Goal: Transaction & Acquisition: Purchase product/service

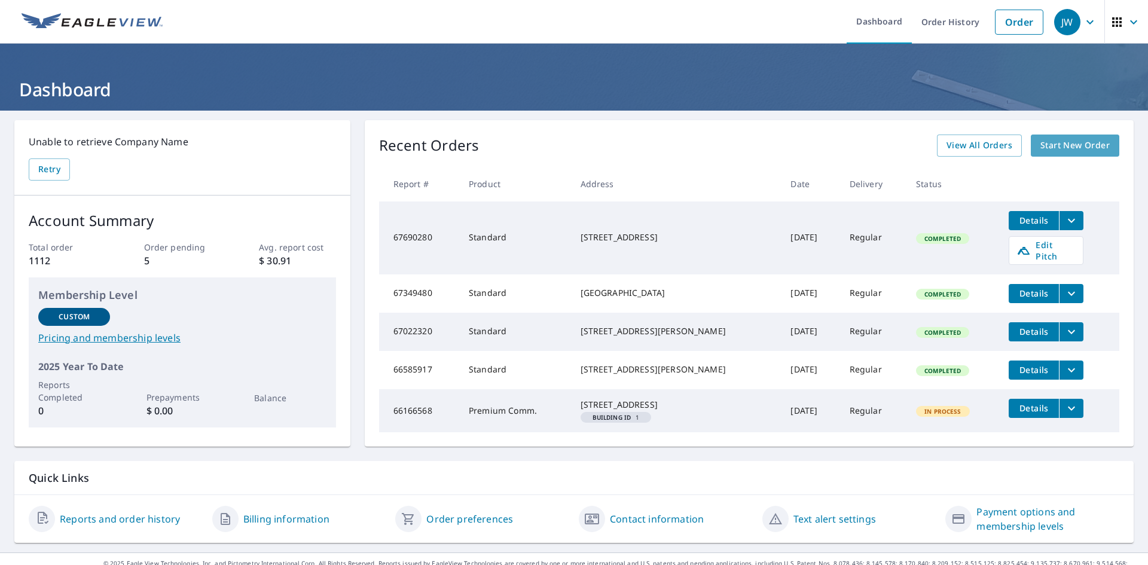
click at [1057, 142] on span "Start New Order" at bounding box center [1074, 145] width 69 height 15
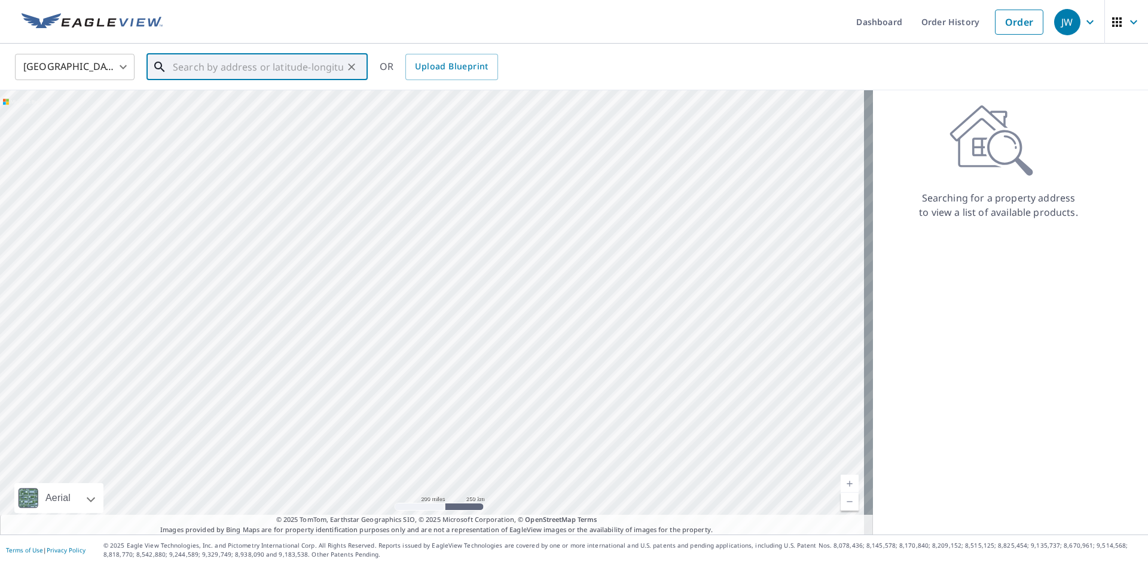
click at [221, 71] on input "text" at bounding box center [258, 66] width 170 height 33
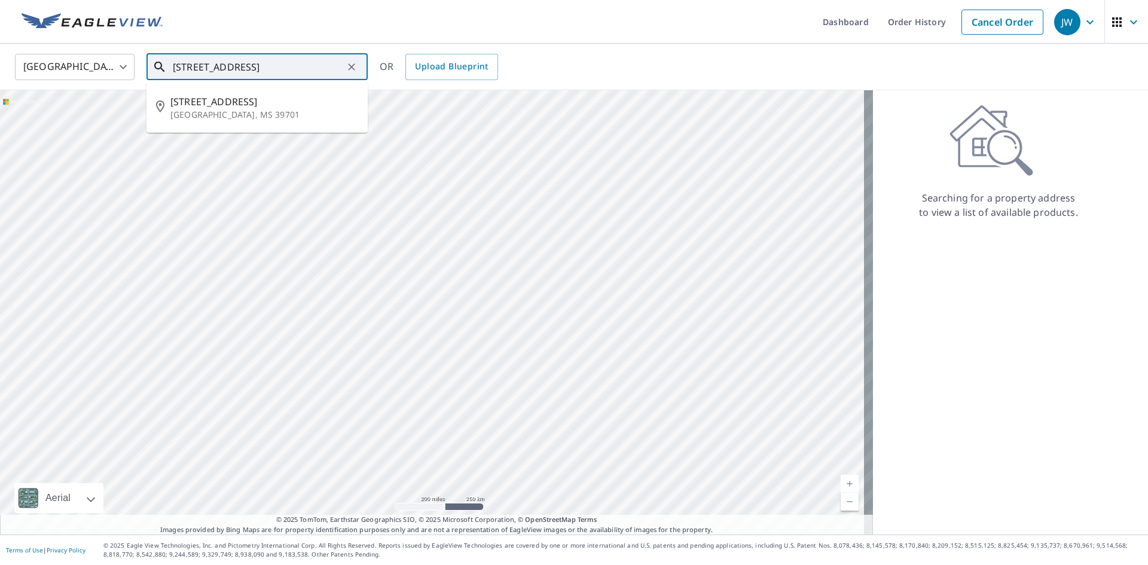
scroll to position [0, 1]
click at [200, 110] on p "[GEOGRAPHIC_DATA], MS 39701" at bounding box center [264, 115] width 188 height 12
type input "[STREET_ADDRESS]"
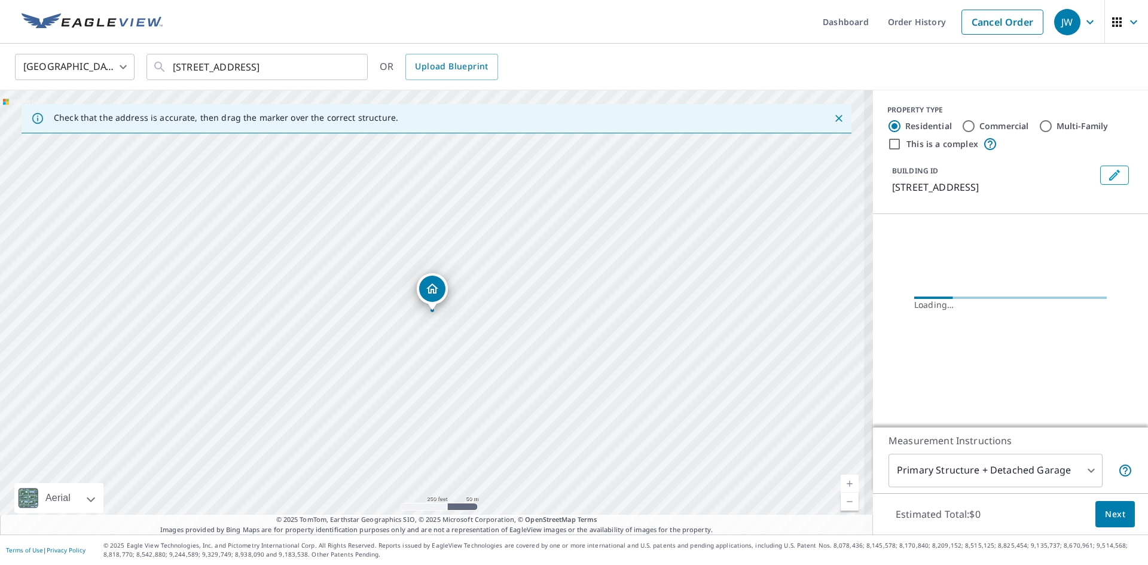
scroll to position [0, 0]
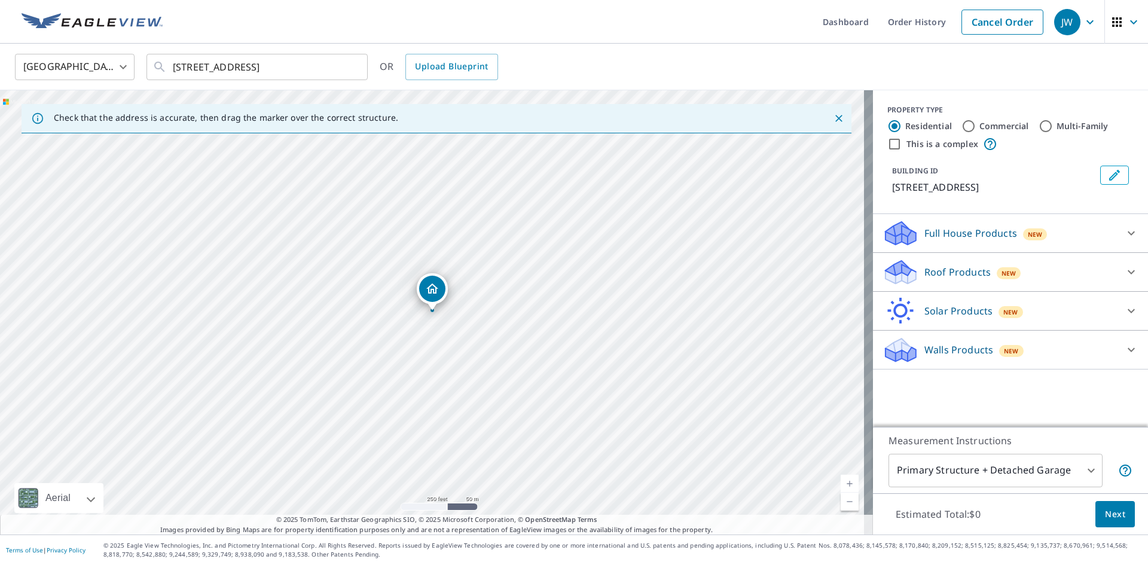
click at [952, 265] on p "Roof Products" at bounding box center [957, 272] width 66 height 14
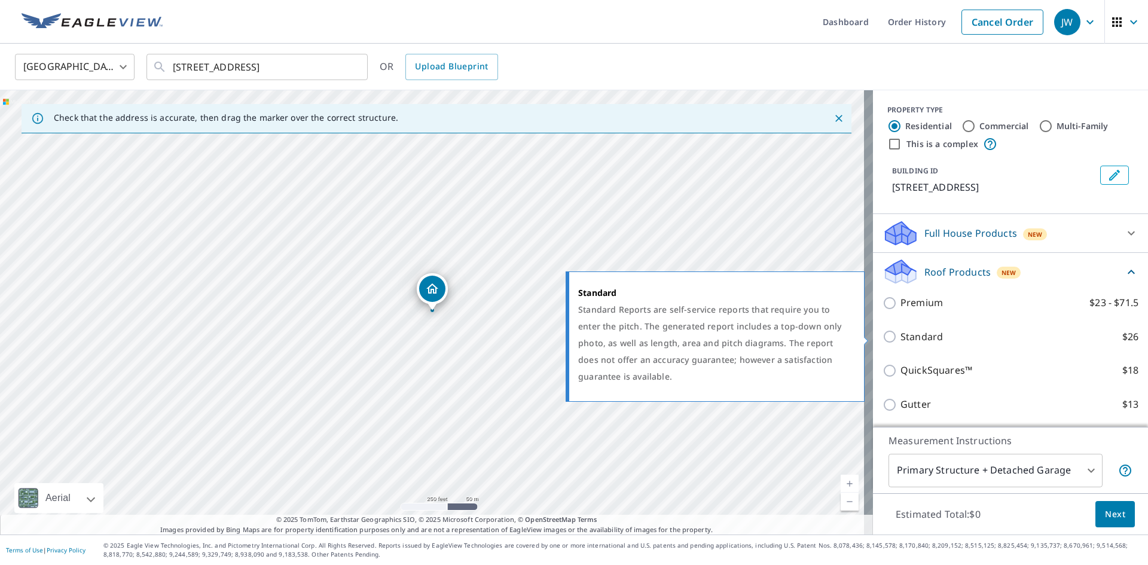
click at [903, 335] on p "Standard" at bounding box center [922, 336] width 42 height 15
click at [901, 335] on input "Standard $26" at bounding box center [892, 336] width 18 height 14
checkbox input "true"
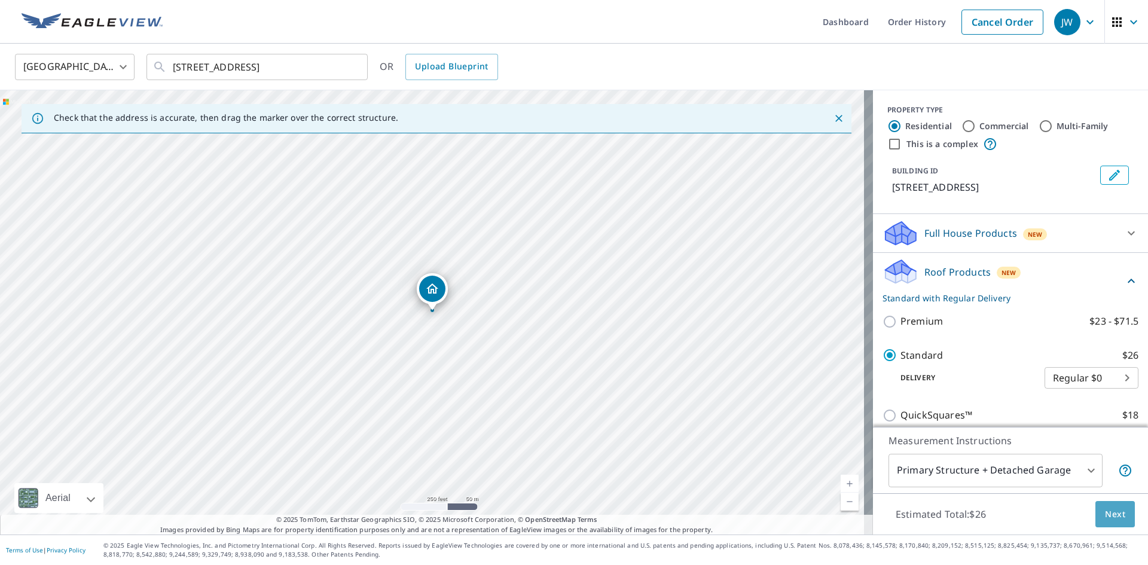
click at [1105, 511] on span "Next" at bounding box center [1115, 514] width 20 height 15
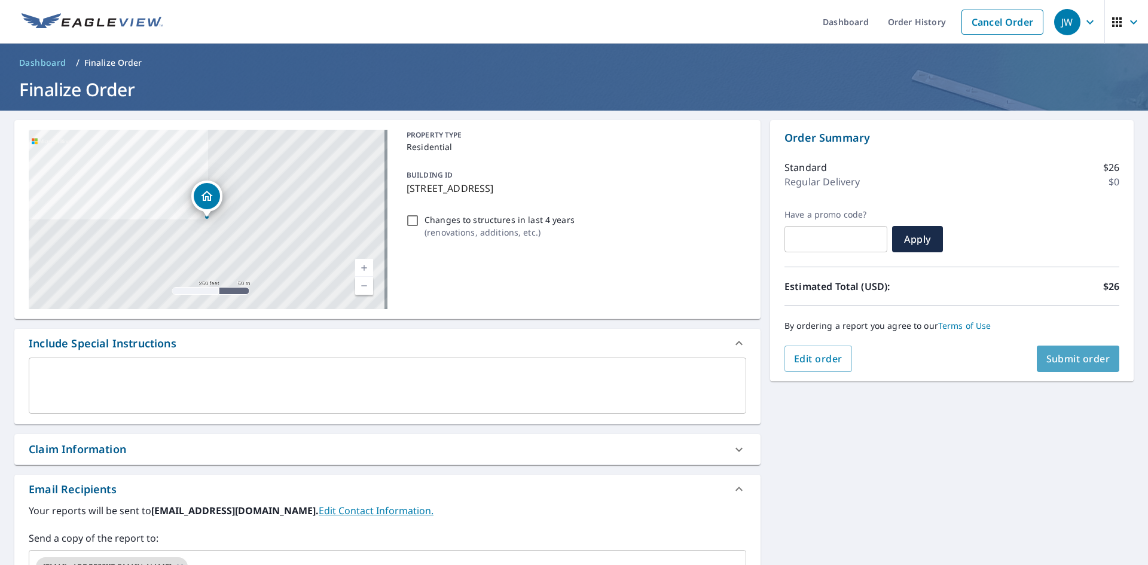
click at [1067, 353] on span "Submit order" at bounding box center [1078, 358] width 64 height 13
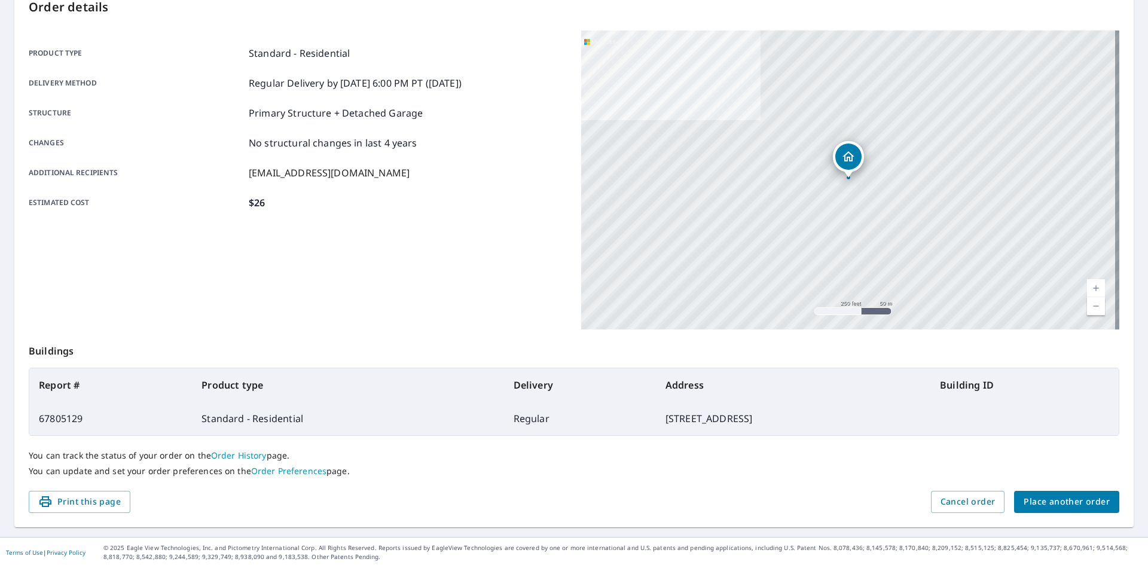
scroll to position [139, 0]
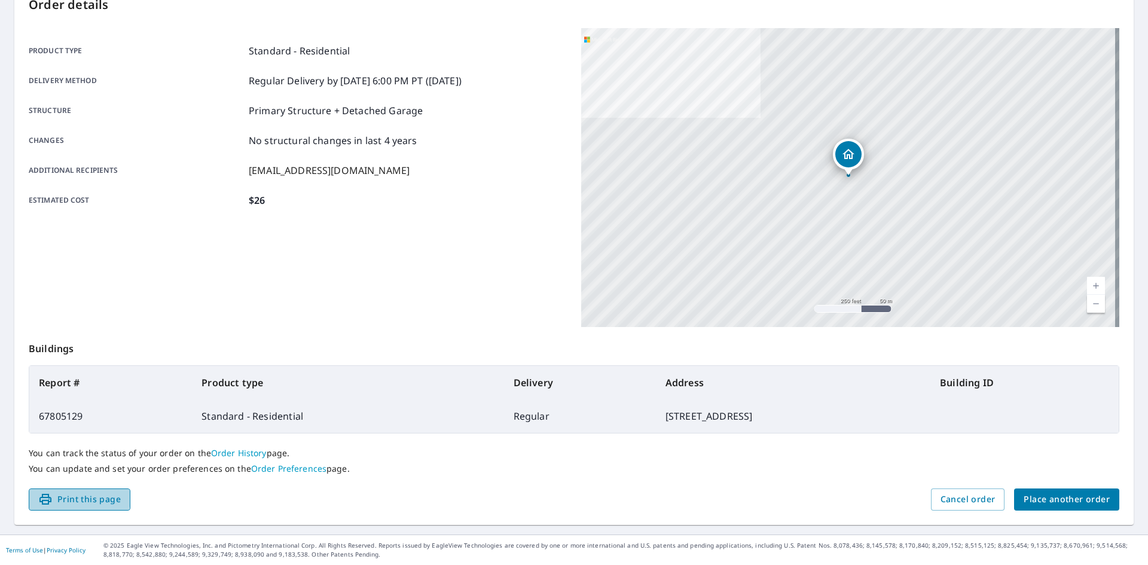
click at [71, 498] on span "Print this page" at bounding box center [79, 499] width 83 height 15
